Goal: Task Accomplishment & Management: Manage account settings

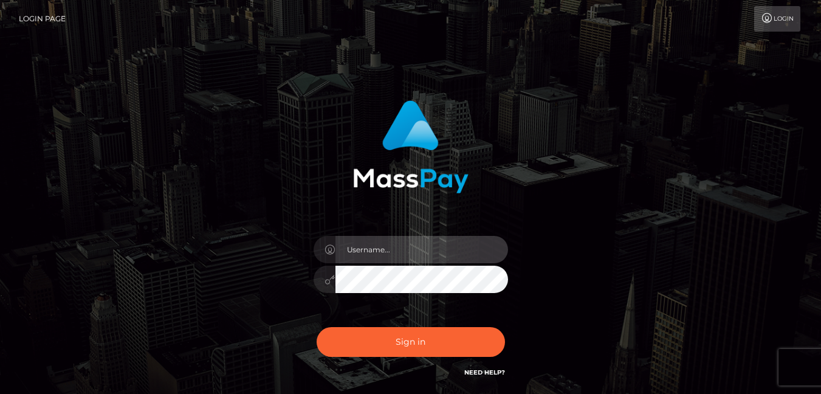
click at [353, 246] on input "text" at bounding box center [421, 249] width 173 height 27
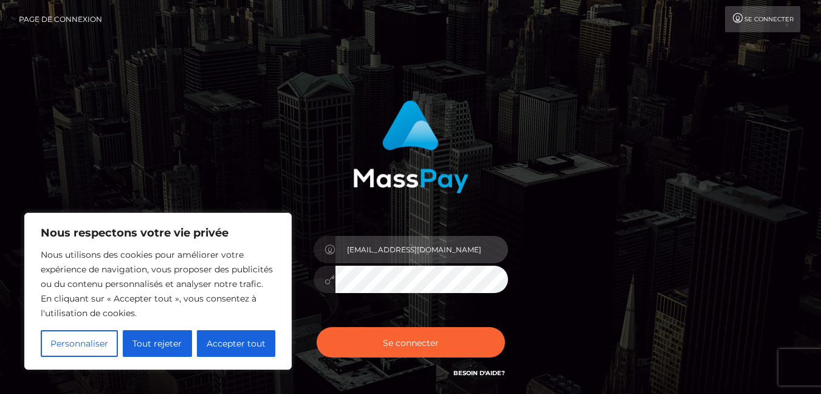
type input "[EMAIL_ADDRESS][DOMAIN_NAME]"
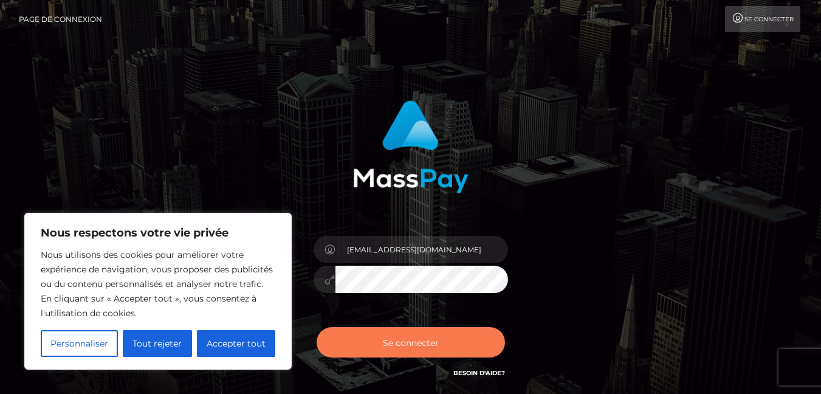
click at [428, 343] on font "Se connecter" at bounding box center [411, 342] width 56 height 11
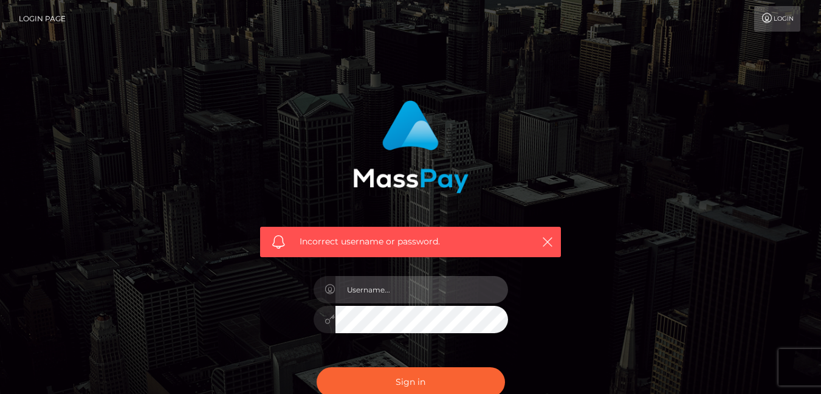
click at [383, 291] on input "text" at bounding box center [421, 289] width 173 height 27
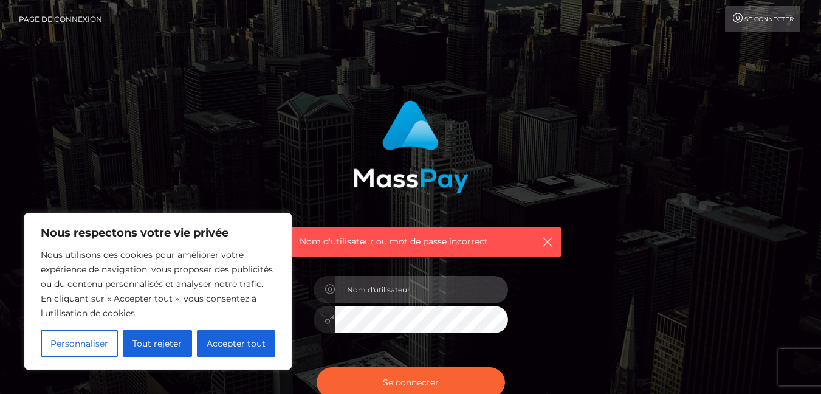
type input "[EMAIL_ADDRESS][DOMAIN_NAME]"
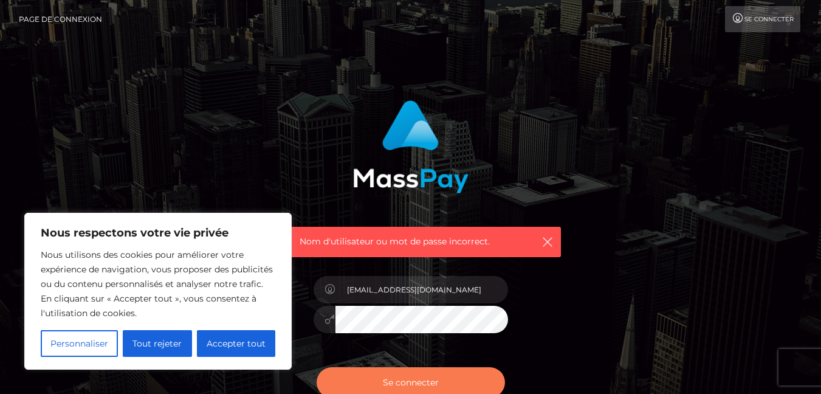
click at [356, 386] on button "Se connecter" at bounding box center [411, 382] width 188 height 30
